Goal: Information Seeking & Learning: Check status

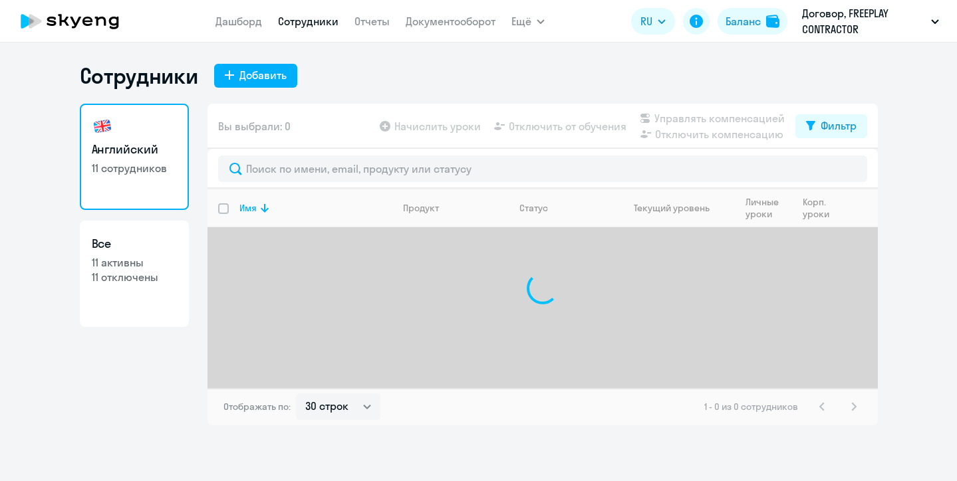
select select "30"
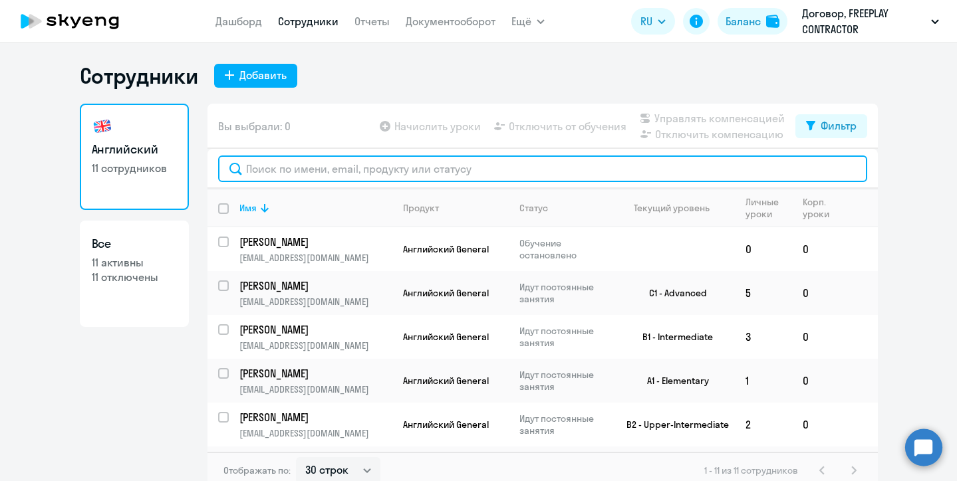
click at [425, 171] on input "text" at bounding box center [542, 169] width 649 height 27
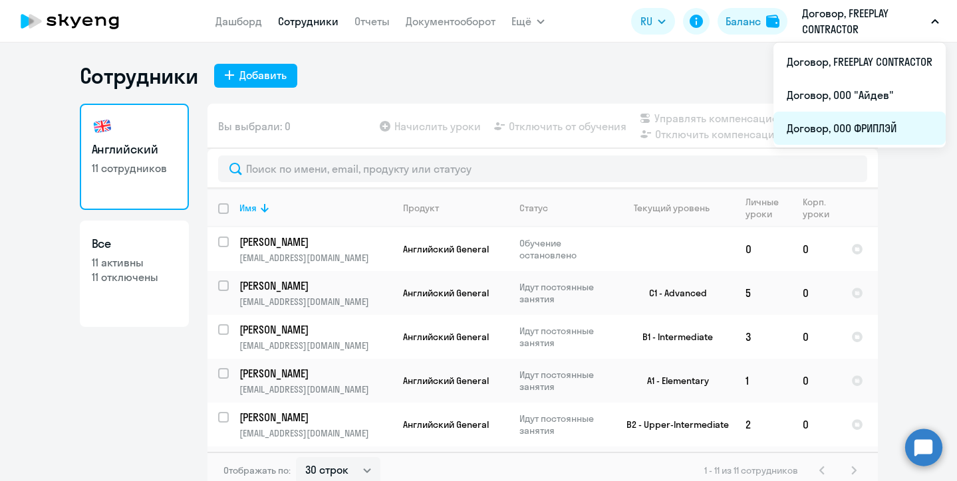
click at [866, 125] on li "Договор, ООО ФРИПЛЭЙ" at bounding box center [859, 128] width 172 height 33
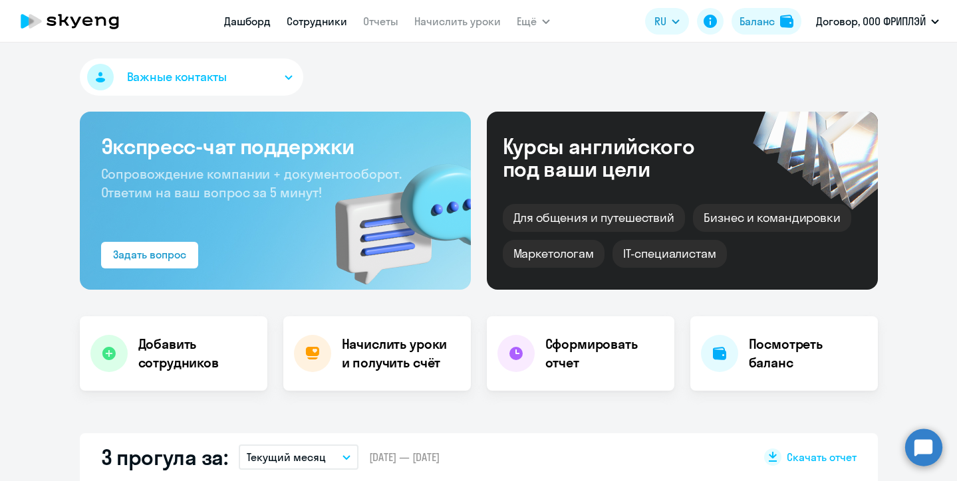
click at [313, 17] on link "Сотрудники" at bounding box center [317, 21] width 61 height 13
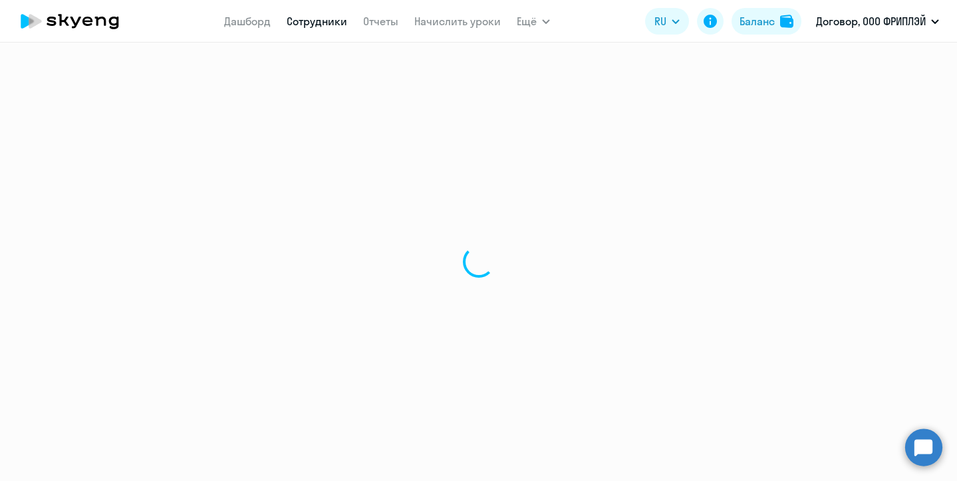
select select "30"
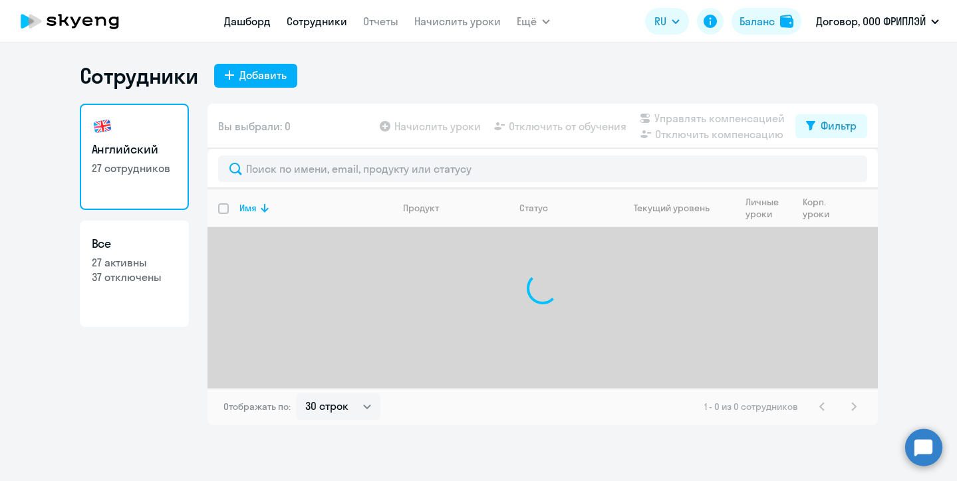
click at [243, 19] on link "Дашборд" at bounding box center [247, 21] width 47 height 13
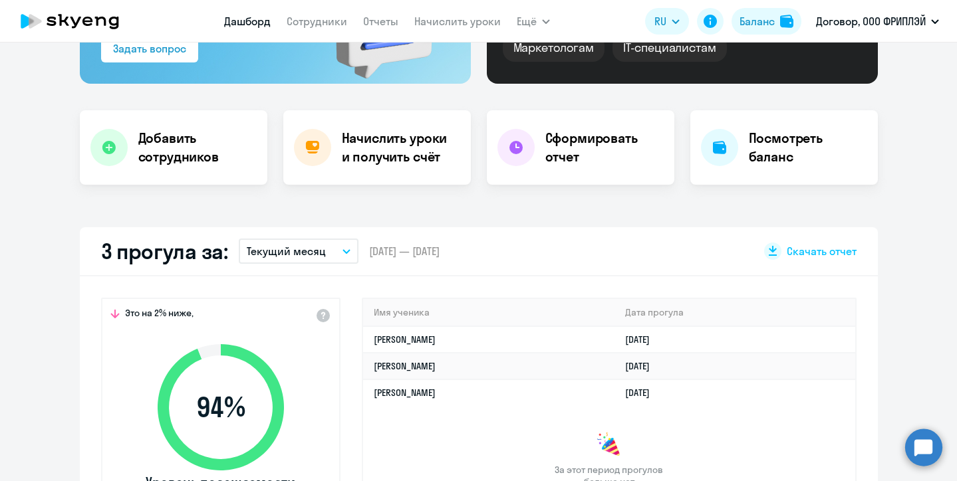
scroll to position [223, 0]
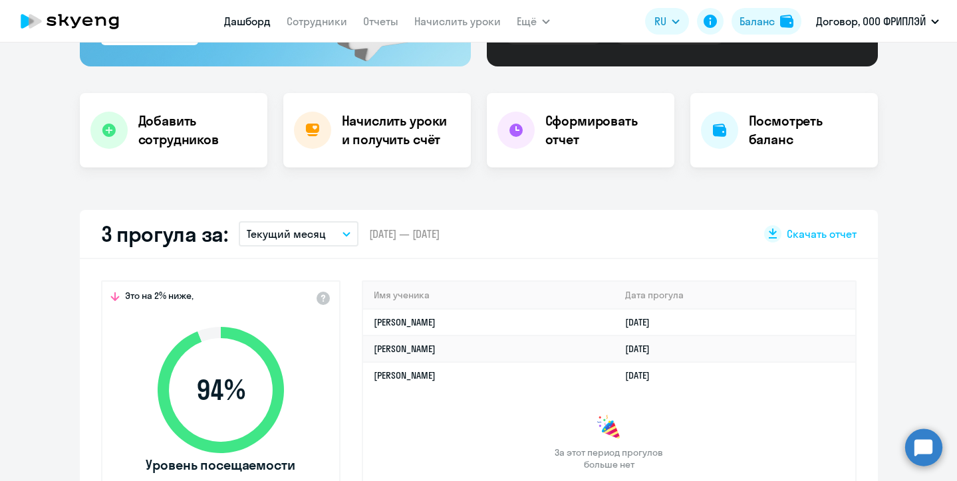
click at [299, 232] on p "Текущий месяц" at bounding box center [286, 234] width 79 height 16
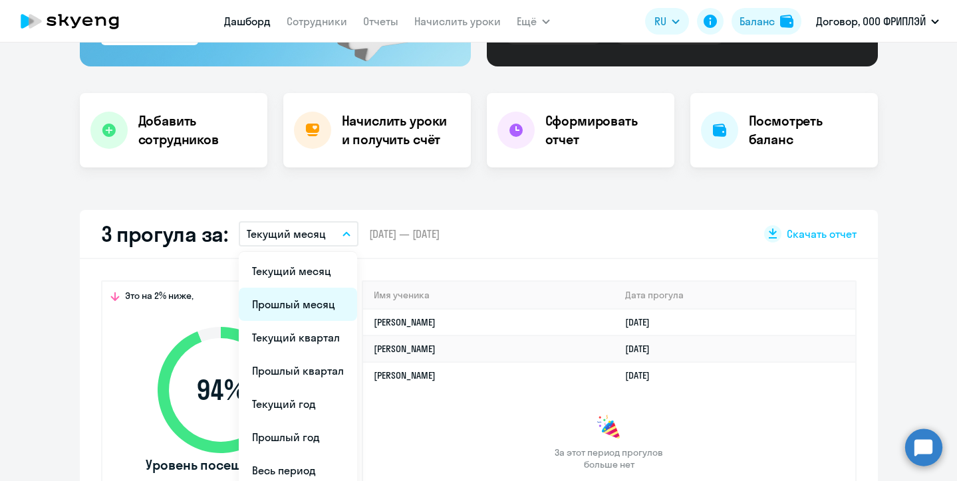
scroll to position [240, 0]
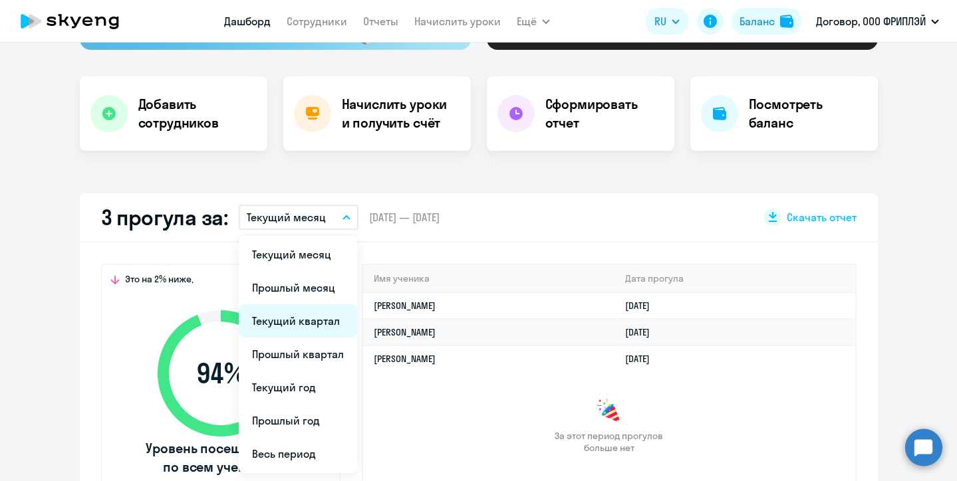
click at [317, 319] on li "Текущий квартал" at bounding box center [298, 321] width 118 height 33
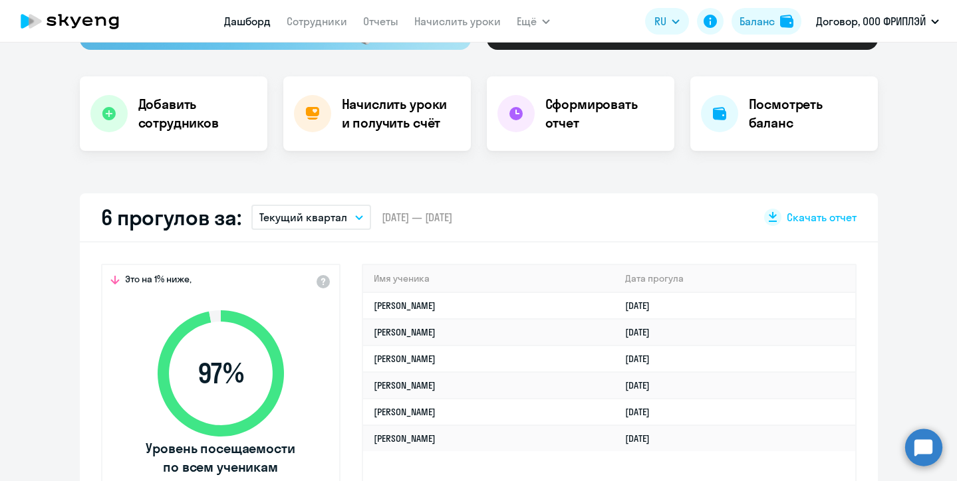
select select "30"
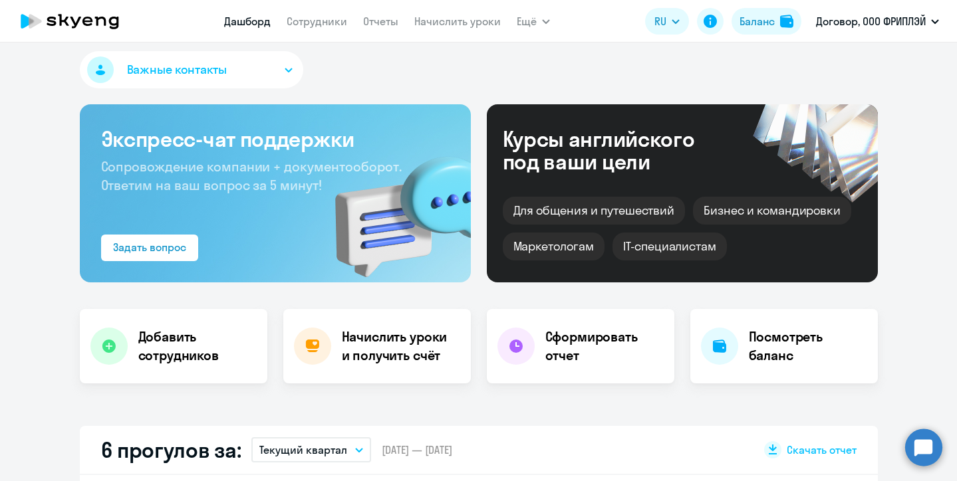
scroll to position [0, 0]
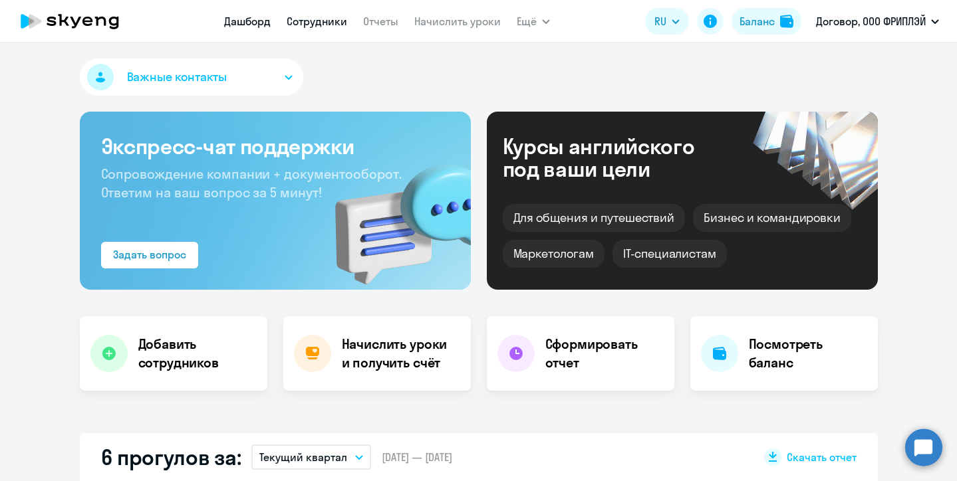
click at [309, 26] on link "Сотрудники" at bounding box center [317, 21] width 61 height 13
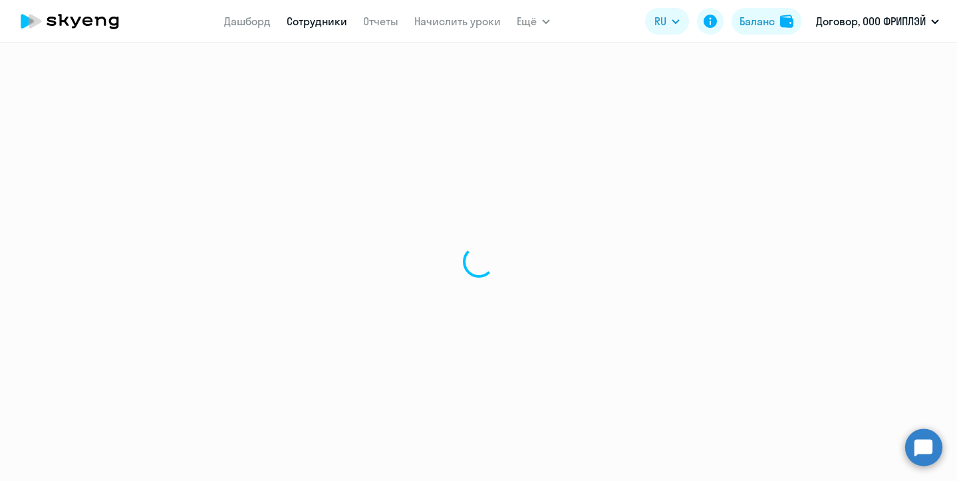
select select "30"
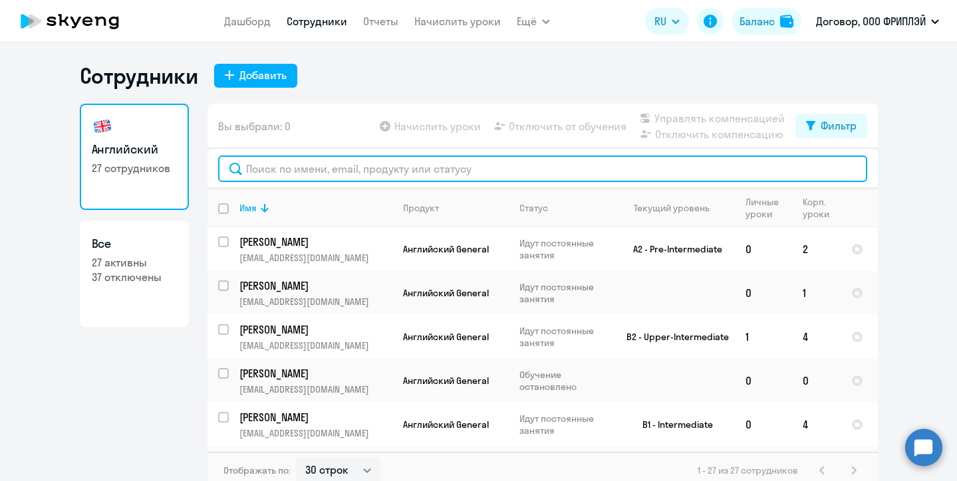
click at [370, 176] on input "text" at bounding box center [542, 169] width 649 height 27
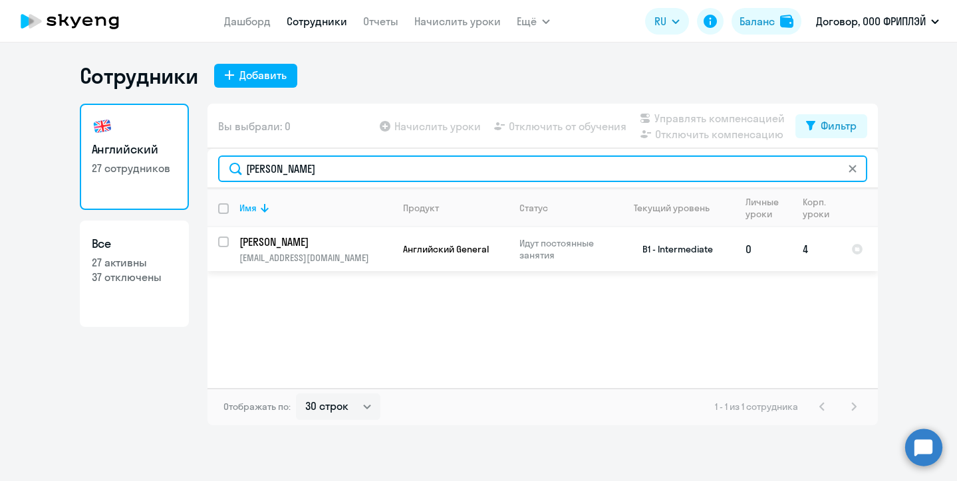
type input "[PERSON_NAME]"
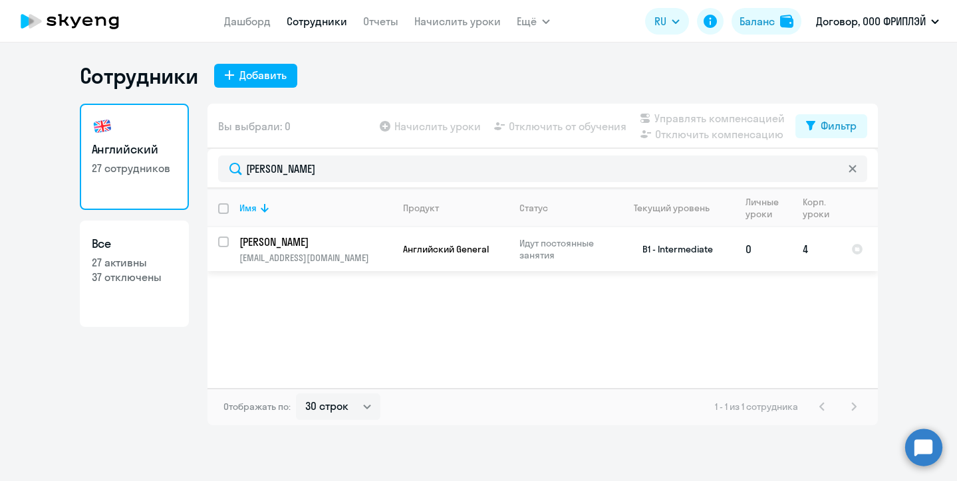
click at [352, 252] on p "[EMAIL_ADDRESS][DOMAIN_NAME]" at bounding box center [315, 258] width 152 height 12
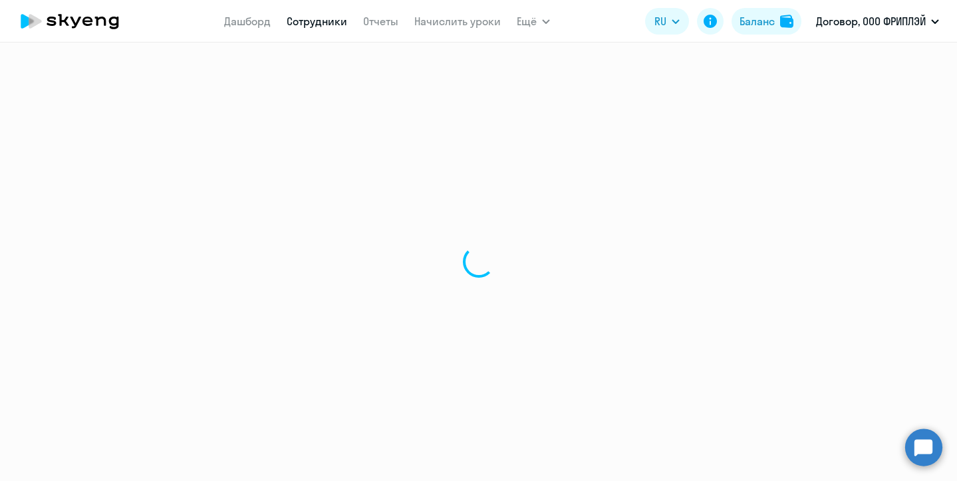
select select "english"
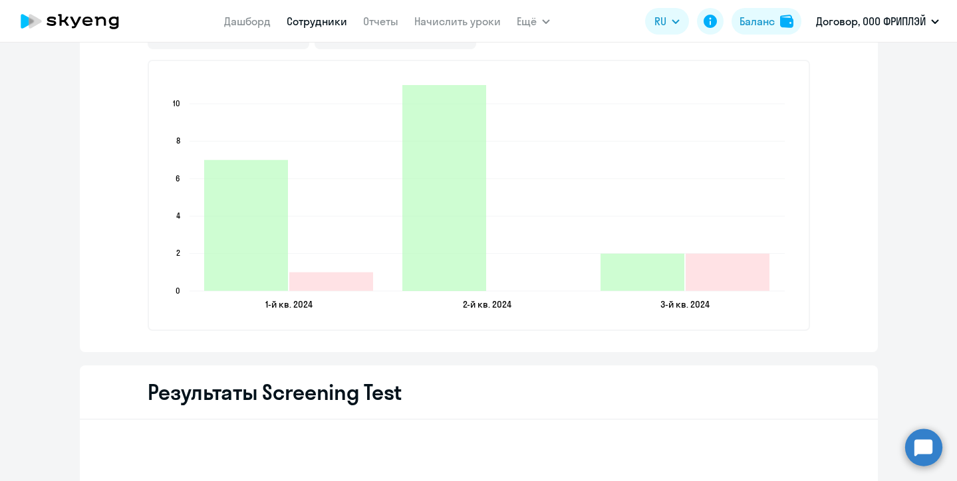
scroll to position [1629, 0]
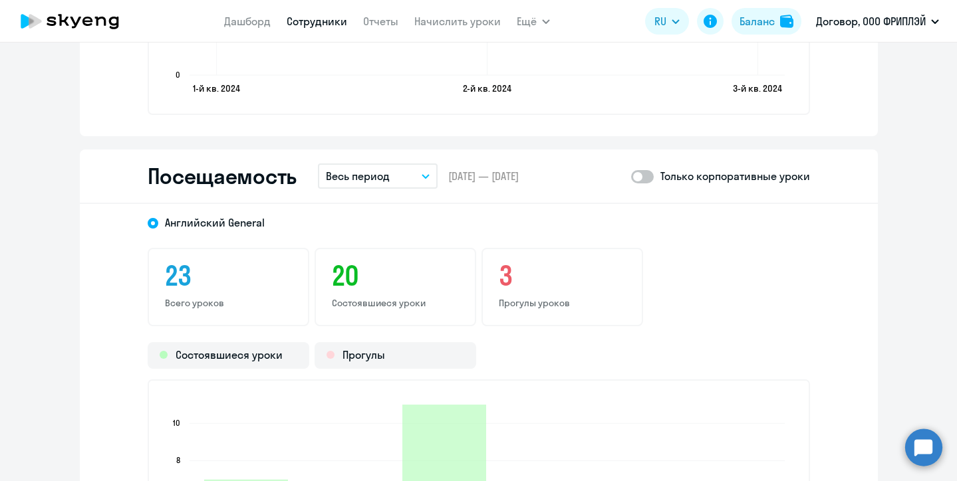
click at [370, 176] on p "Весь период" at bounding box center [358, 176] width 64 height 16
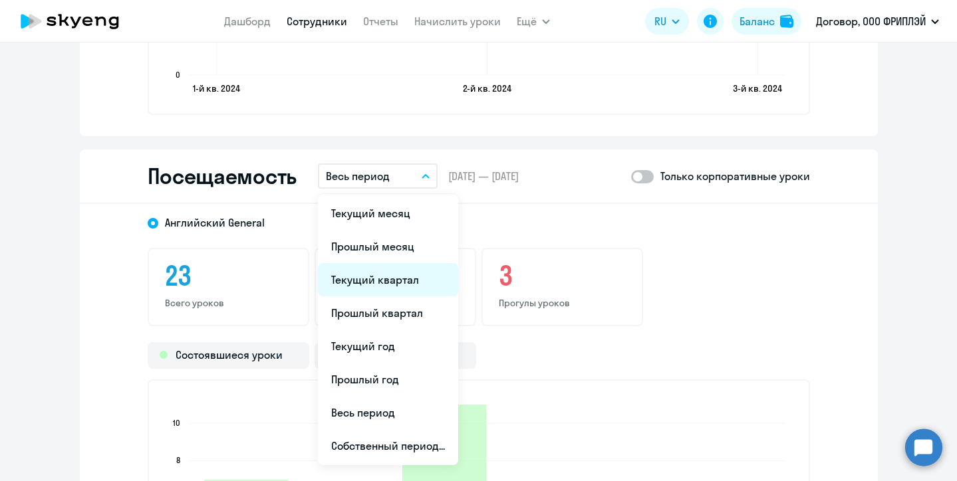
click at [371, 279] on li "Текущий квартал" at bounding box center [388, 279] width 140 height 33
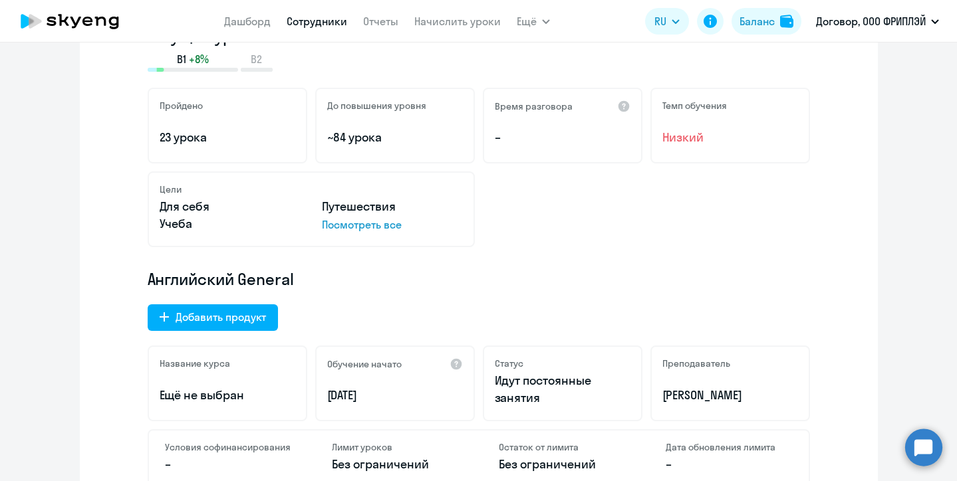
scroll to position [0, 0]
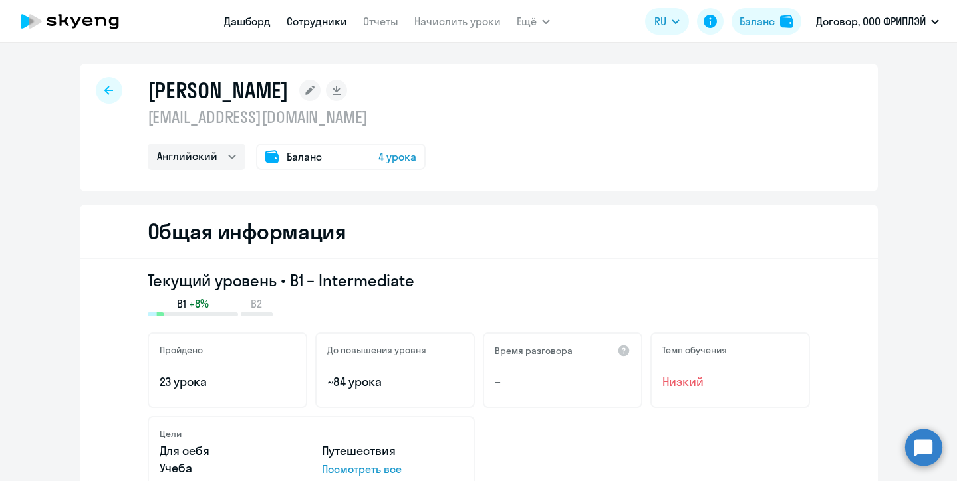
click at [258, 19] on link "Дашборд" at bounding box center [247, 21] width 47 height 13
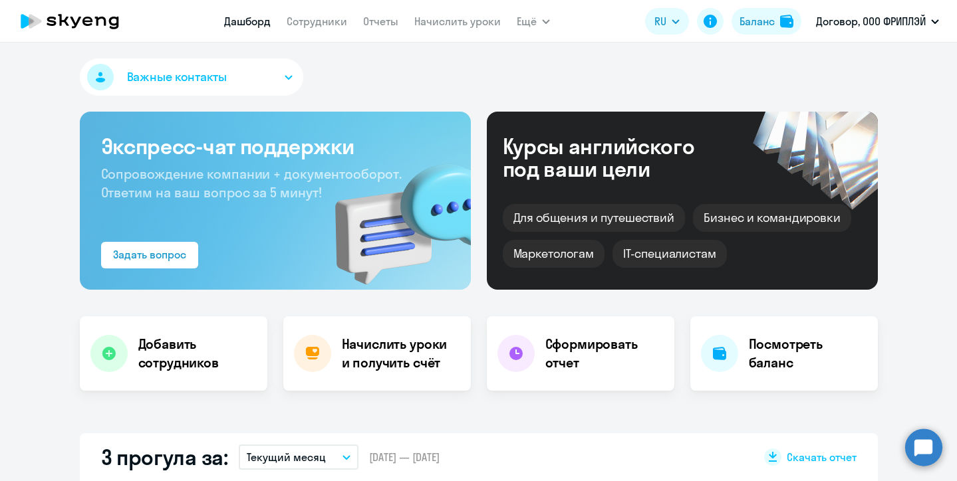
click at [335, 10] on nav "[PERSON_NAME] Отчеты Начислить уроки" at bounding box center [362, 21] width 277 height 27
click at [333, 16] on link "Сотрудники" at bounding box center [317, 21] width 61 height 13
select select "30"
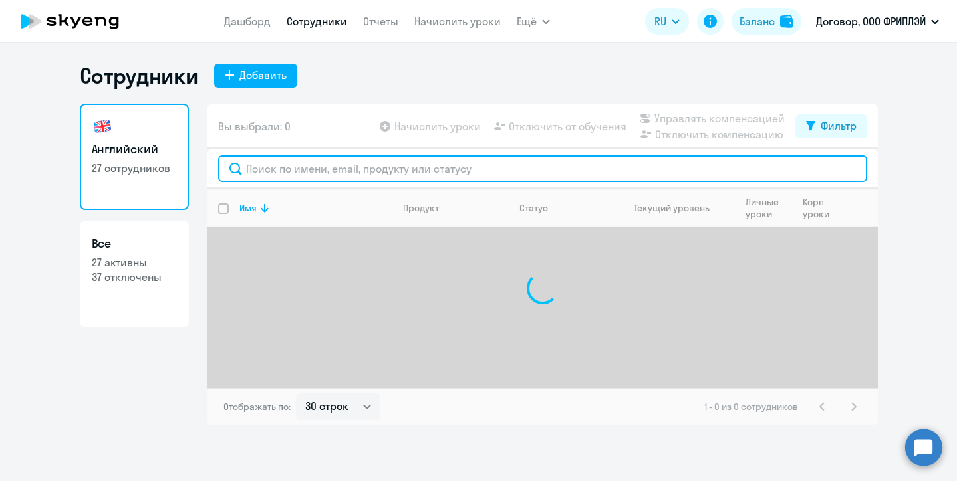
click at [406, 172] on input "text" at bounding box center [542, 169] width 649 height 27
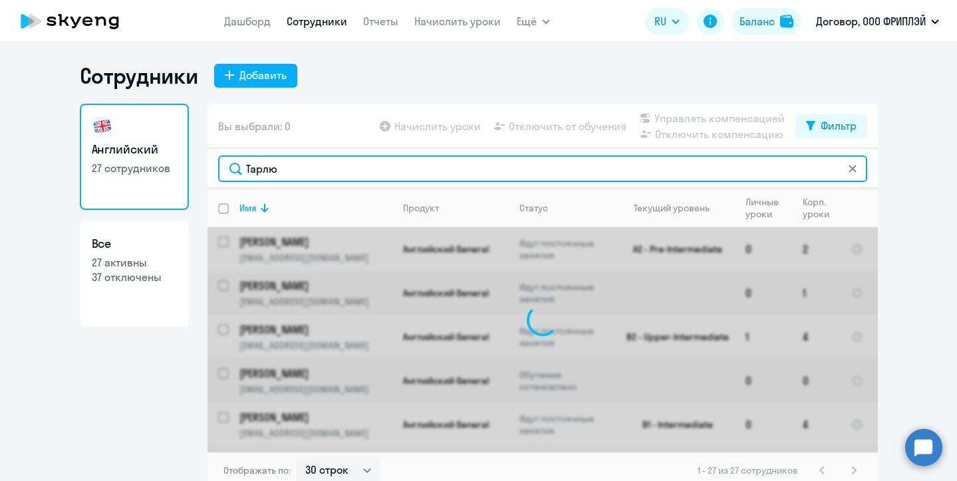
type input "[PERSON_NAME]"
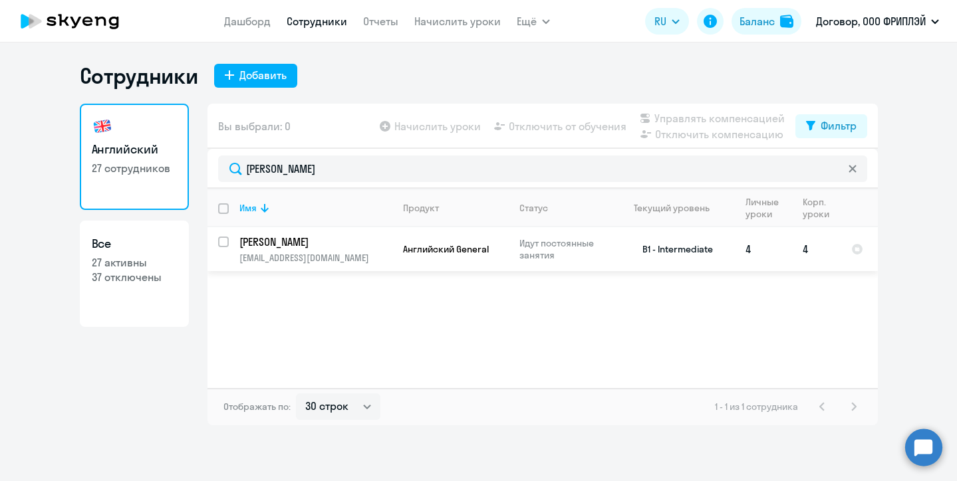
click at [310, 240] on p "[PERSON_NAME]" at bounding box center [314, 242] width 150 height 15
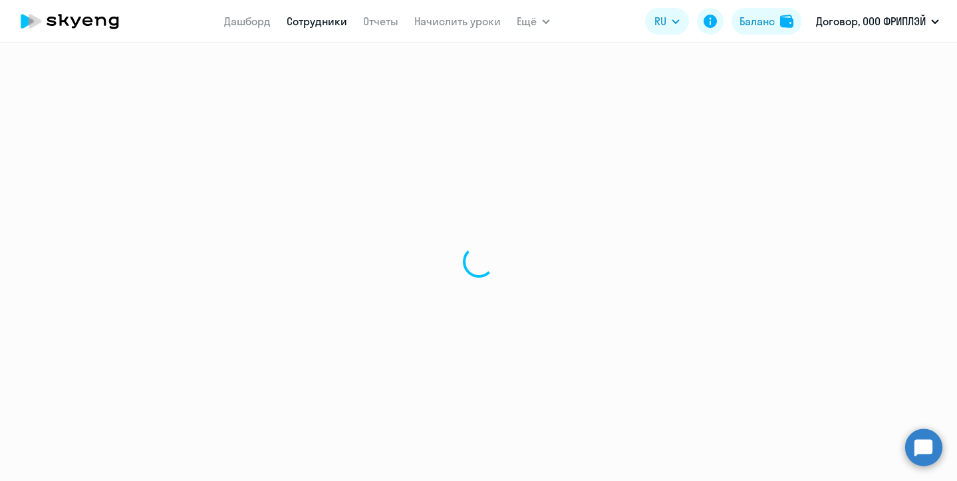
select select "english"
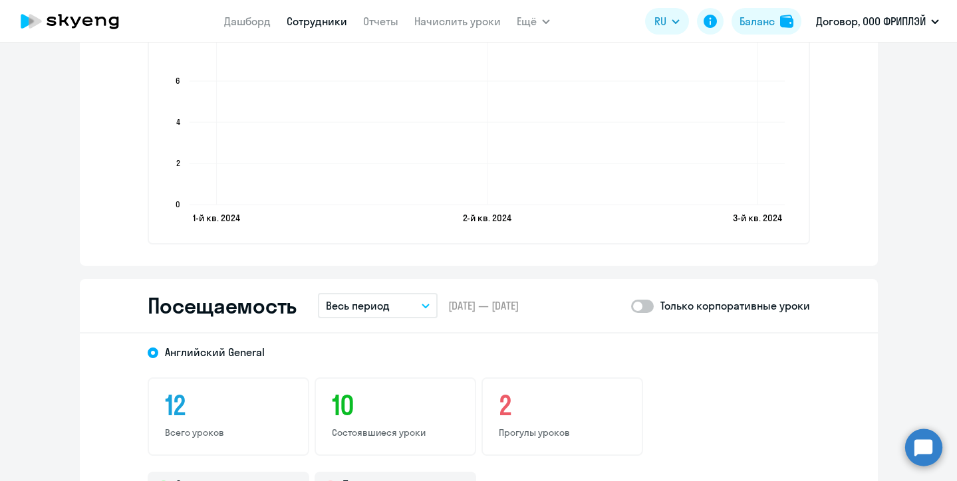
scroll to position [1474, 0]
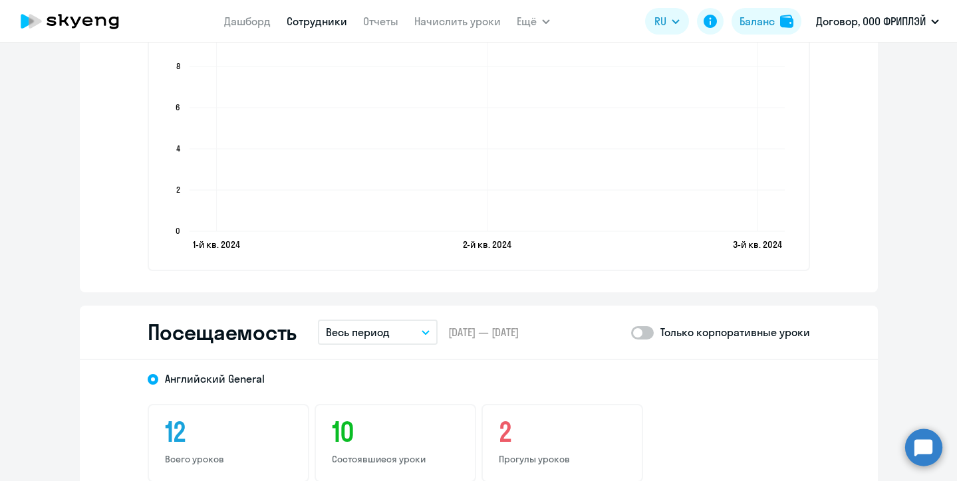
click at [382, 329] on p "Весь период" at bounding box center [358, 333] width 64 height 16
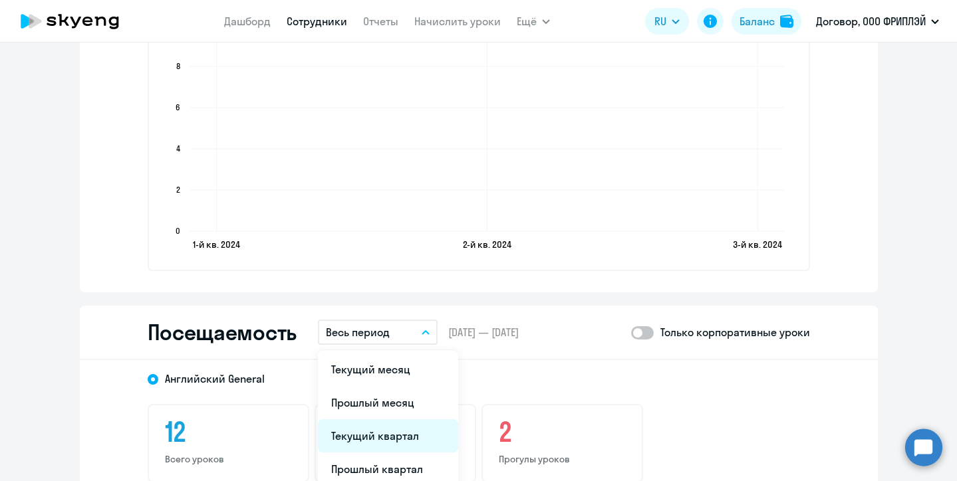
click at [384, 433] on li "Текущий квартал" at bounding box center [388, 436] width 140 height 33
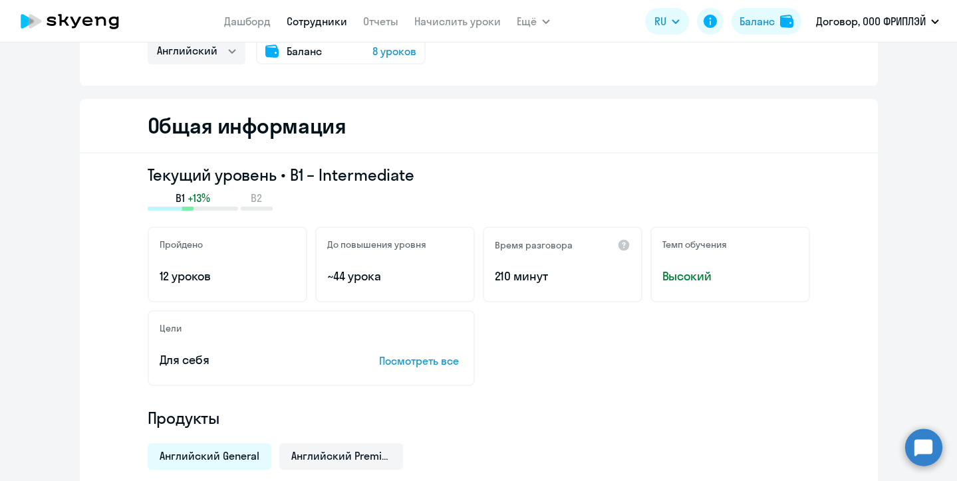
scroll to position [0, 0]
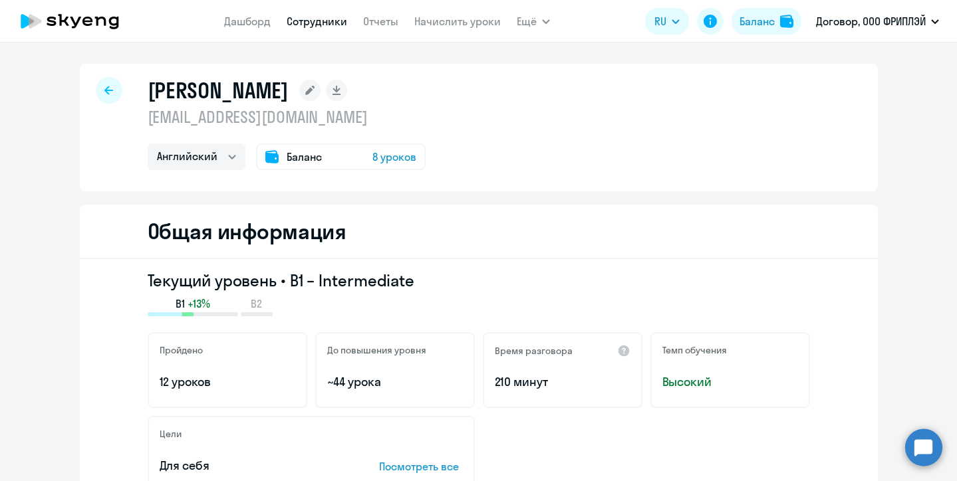
click at [314, 34] on nav "[PERSON_NAME] Отчеты Начислить уроки" at bounding box center [362, 21] width 277 height 27
click at [320, 19] on link "Сотрудники" at bounding box center [317, 21] width 61 height 13
select select "30"
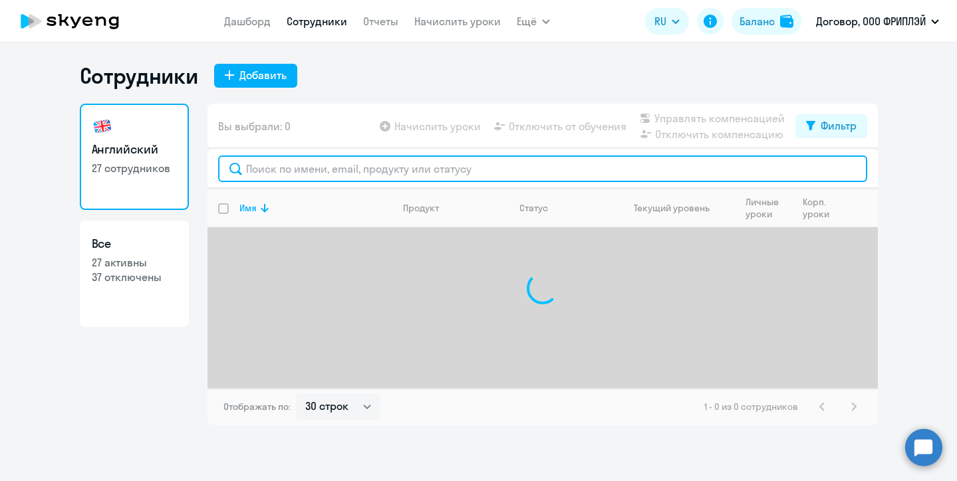
click at [388, 158] on input "text" at bounding box center [542, 169] width 649 height 27
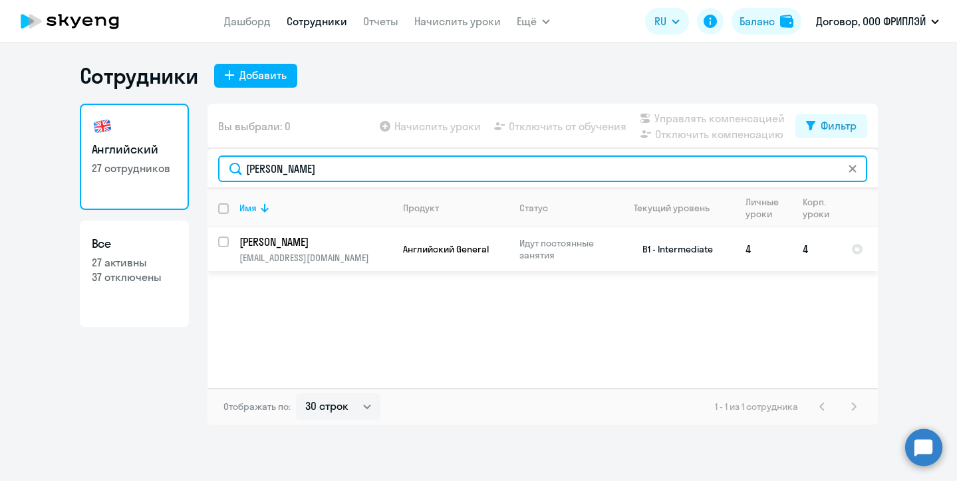
type input "[PERSON_NAME]"
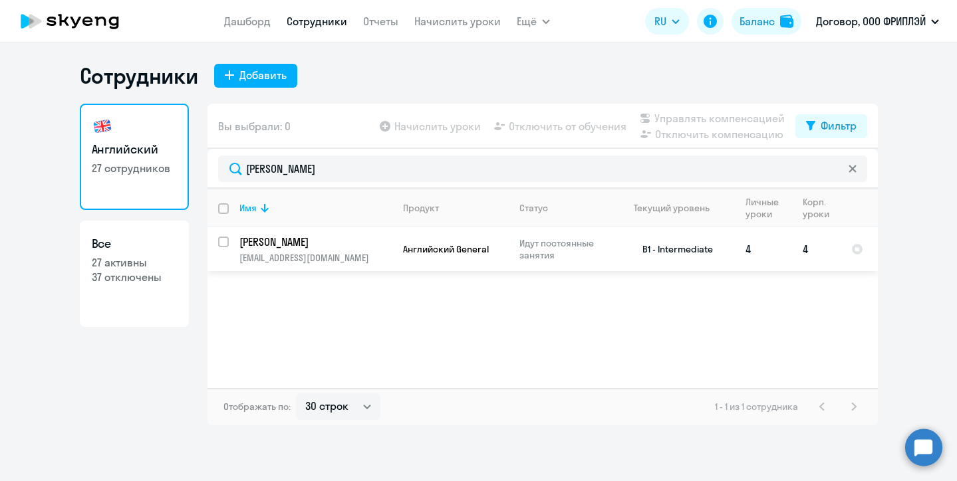
click at [223, 247] on input "select row 14731905" at bounding box center [231, 250] width 27 height 27
checkbox input "true"
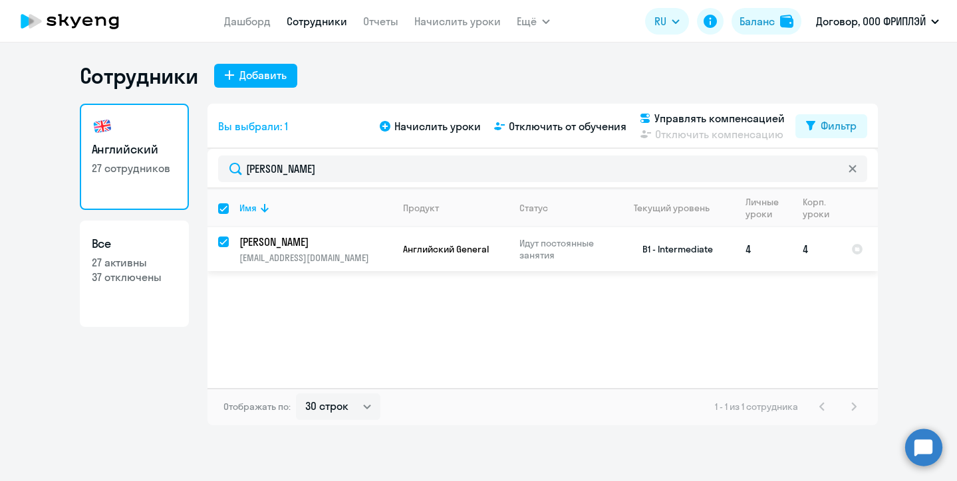
click at [771, 245] on td "4" at bounding box center [763, 249] width 57 height 44
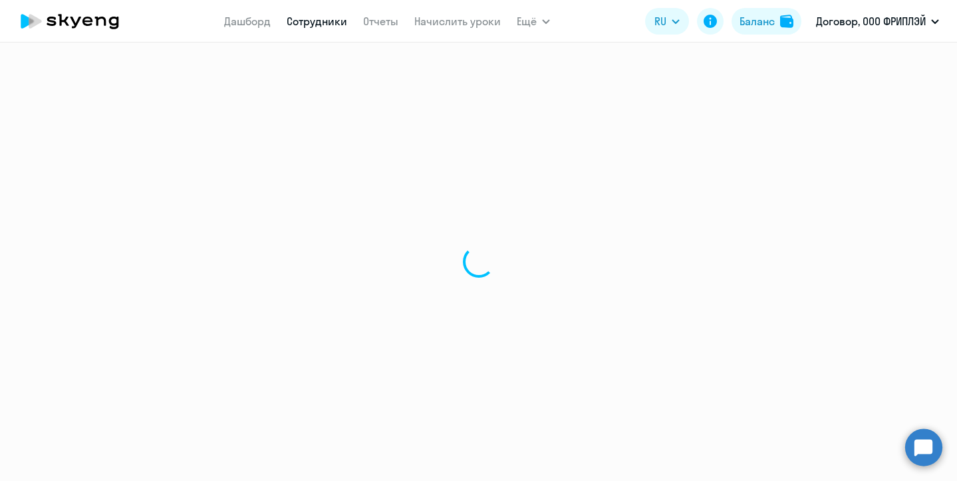
select select "english"
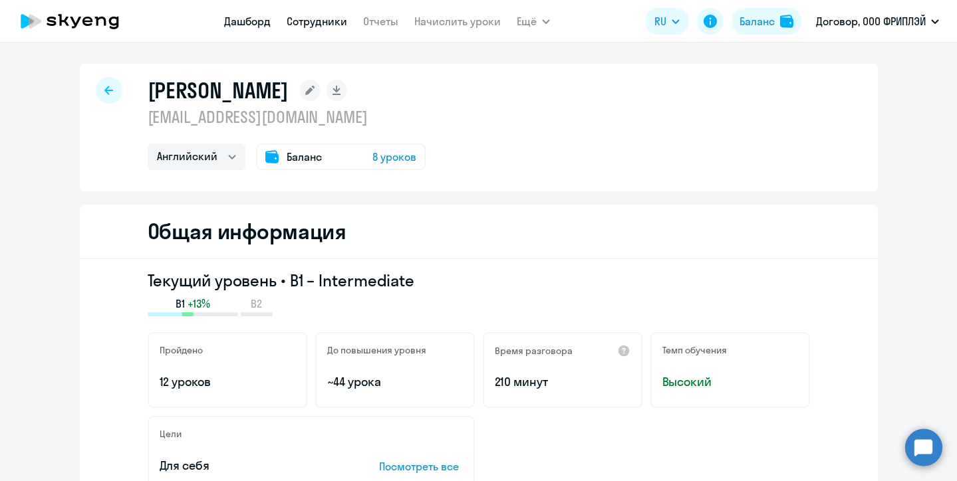
click at [243, 21] on link "Дашборд" at bounding box center [247, 21] width 47 height 13
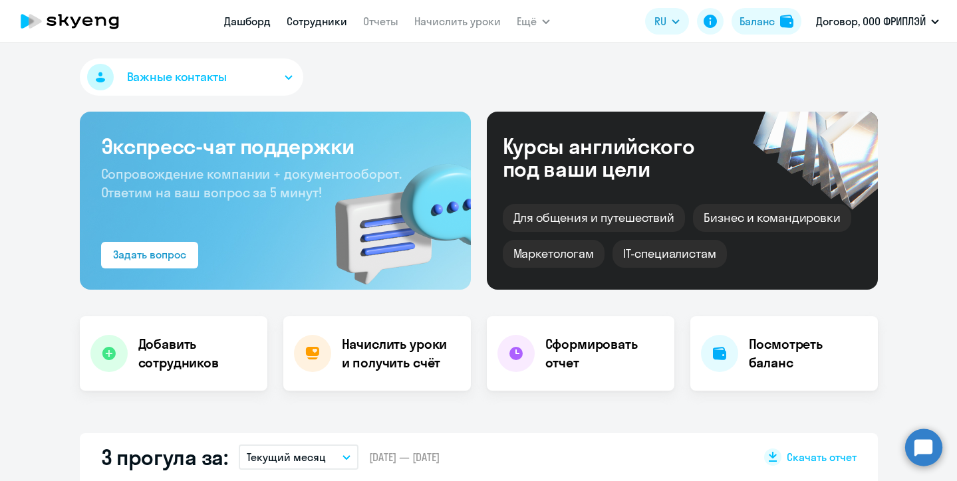
click at [297, 25] on link "Сотрудники" at bounding box center [317, 21] width 61 height 13
select select "30"
